Goal: Task Accomplishment & Management: Manage account settings

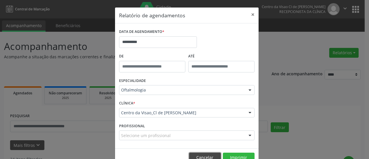
click at [201, 156] on button "Cancelar" at bounding box center [205, 158] width 32 height 10
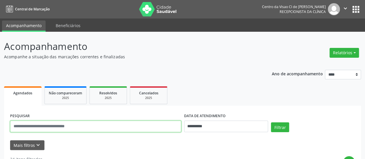
click at [73, 126] on input "text" at bounding box center [95, 127] width 171 height 12
type input "*****"
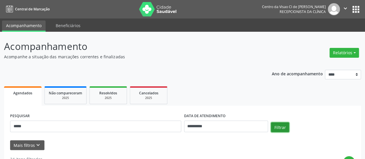
click at [283, 126] on button "Filtrar" at bounding box center [280, 127] width 18 height 10
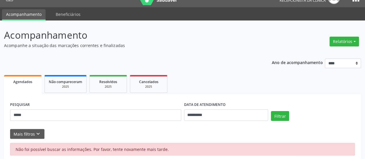
scroll to position [17, 0]
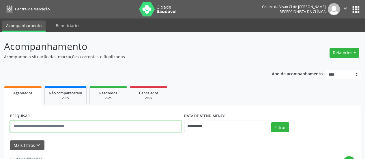
click at [74, 127] on input "text" at bounding box center [95, 127] width 171 height 12
type input "*****"
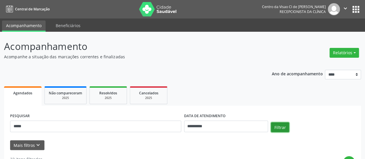
click at [280, 128] on button "Filtrar" at bounding box center [280, 127] width 18 height 10
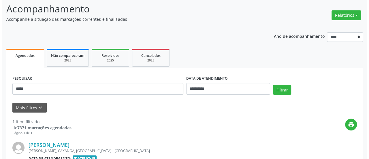
scroll to position [112, 0]
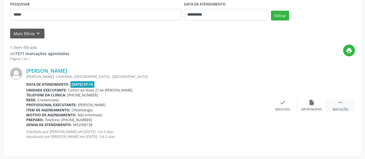
click at [342, 102] on icon "" at bounding box center [340, 102] width 6 height 6
click at [287, 101] on div "cancel Cancelar" at bounding box center [282, 105] width 29 height 12
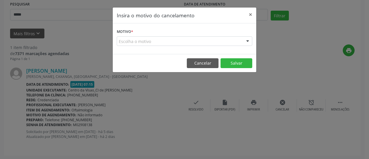
click at [166, 38] on div "Escolha o motivo" at bounding box center [185, 41] width 136 height 10
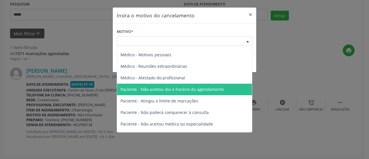
scroll to position [29, 0]
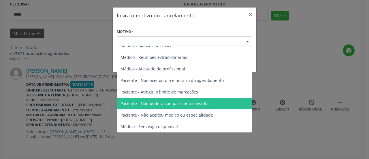
click at [149, 103] on span "Paciente - Não poderá comparecer à consulta" at bounding box center [165, 103] width 88 height 5
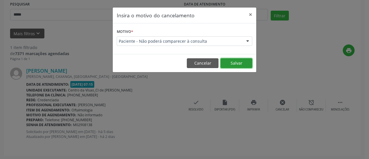
click at [241, 61] on button "Salvar" at bounding box center [237, 63] width 32 height 10
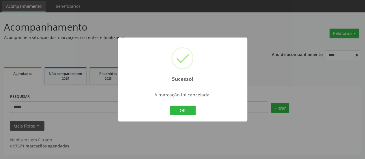
scroll to position [19, 0]
click at [180, 111] on button "OK" at bounding box center [183, 111] width 26 height 10
